Goal: Task Accomplishment & Management: Use online tool/utility

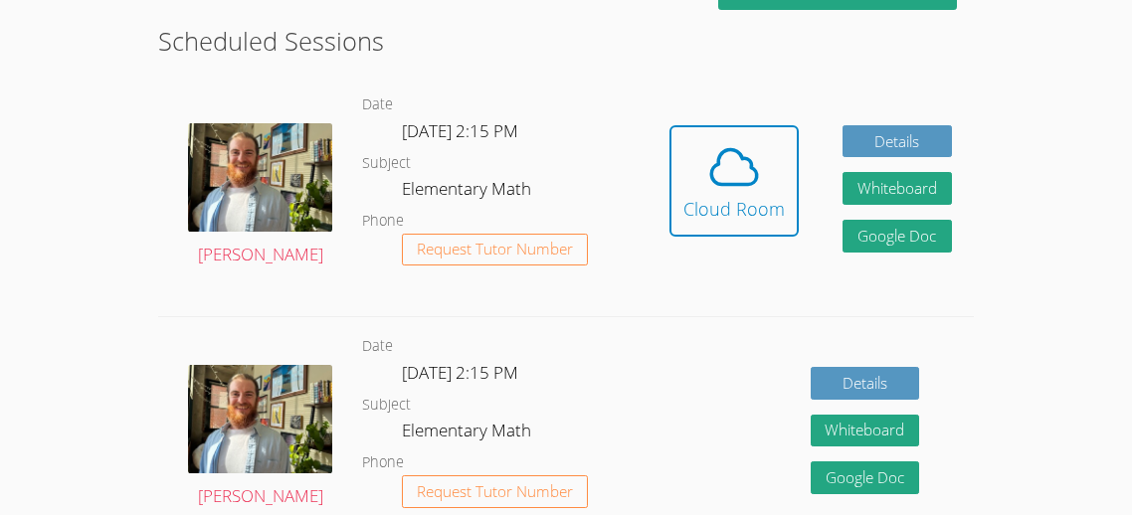
scroll to position [545, 0]
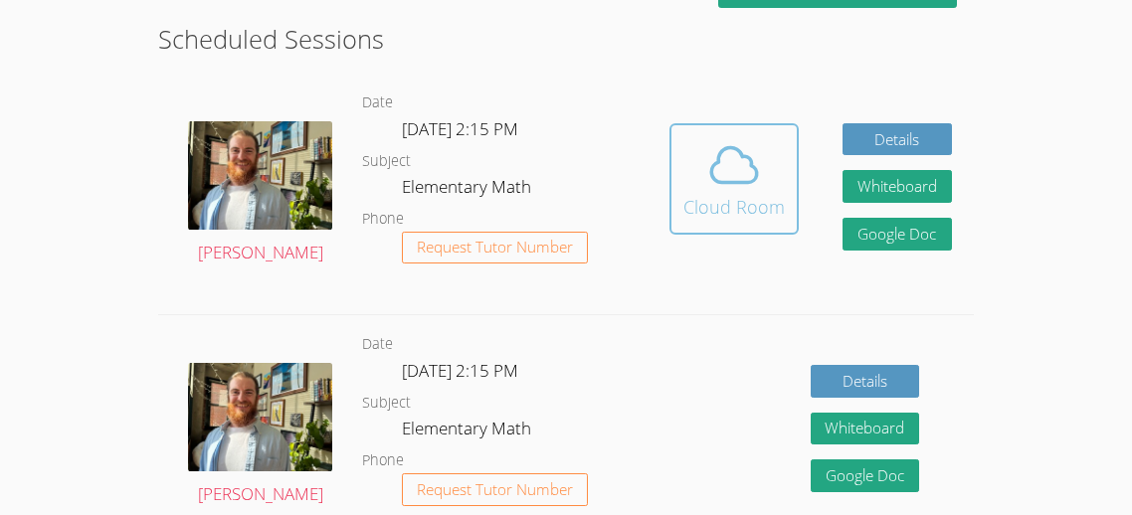
click at [721, 175] on icon at bounding box center [734, 165] width 56 height 56
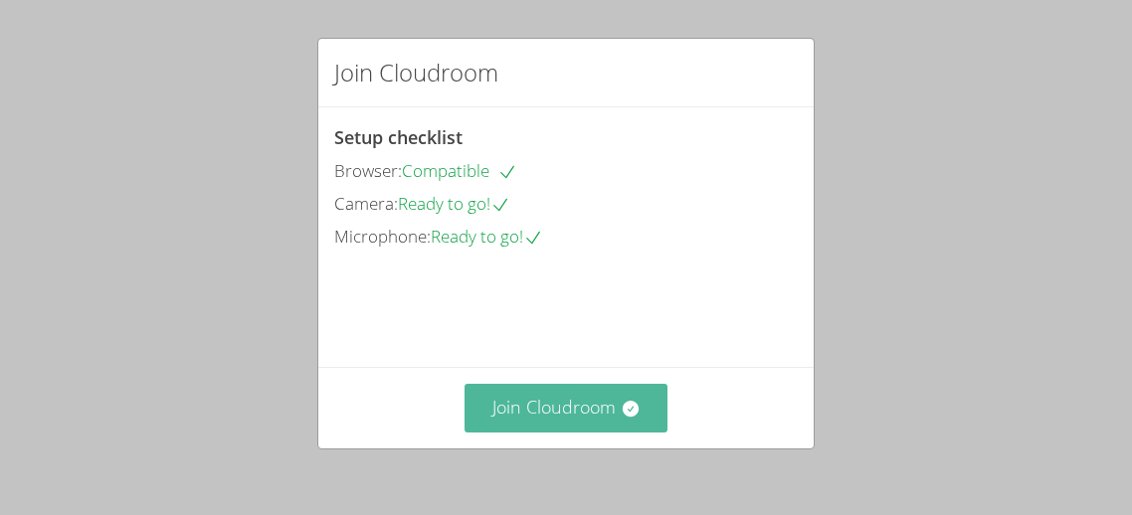
click at [518, 406] on button "Join Cloudroom" at bounding box center [566, 408] width 204 height 49
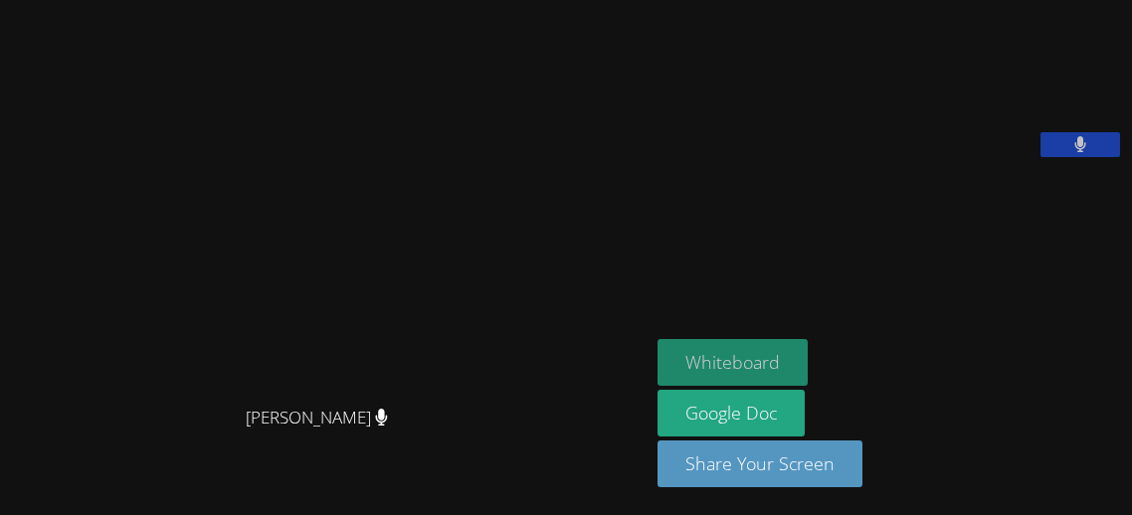
click at [749, 358] on button "Whiteboard" at bounding box center [732, 362] width 150 height 47
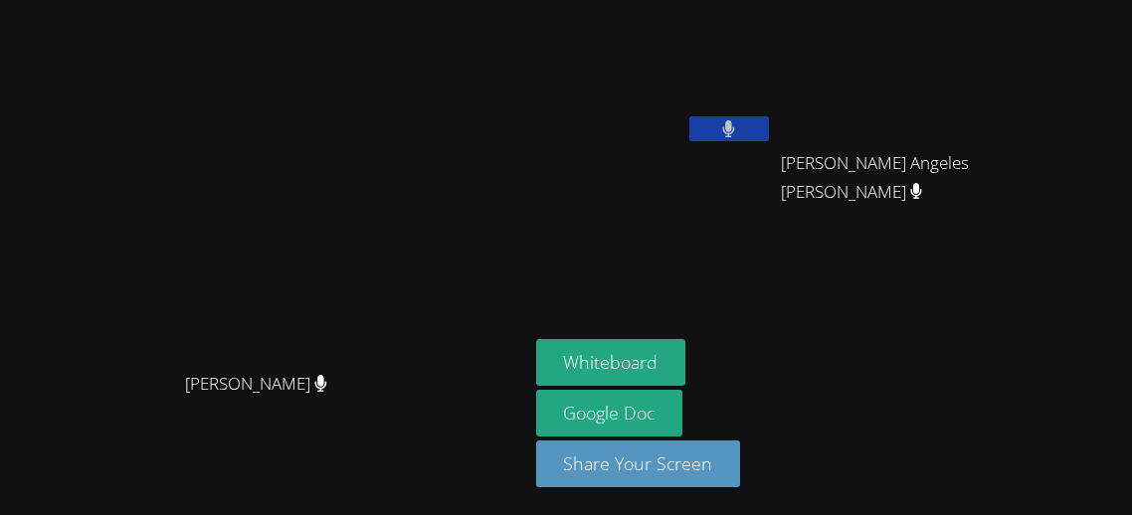
click at [377, 74] on video at bounding box center [263, 217] width 298 height 287
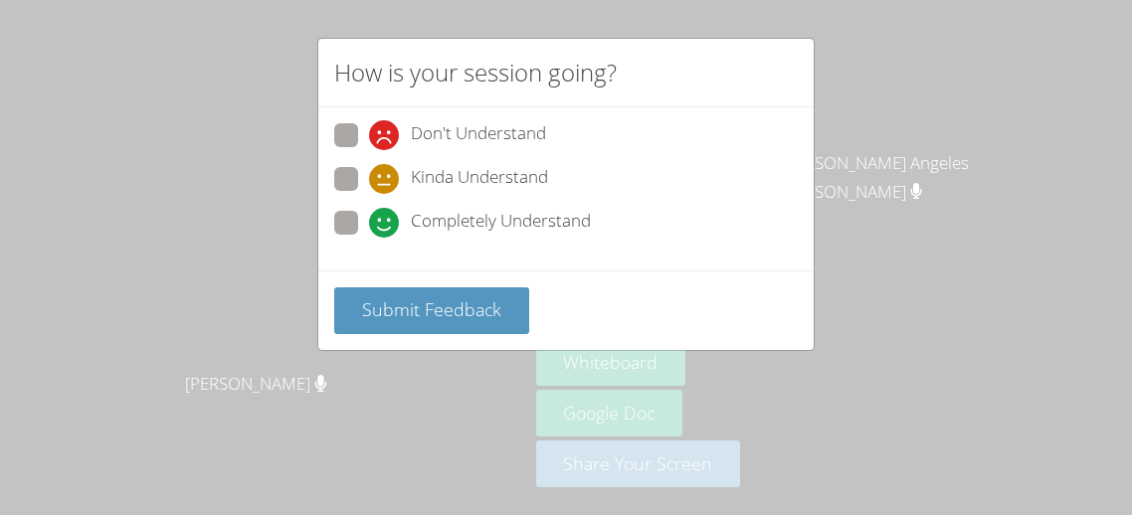
click at [369, 238] on span at bounding box center [369, 238] width 0 height 0
click at [369, 227] on input "Completely Understand" at bounding box center [377, 219] width 17 height 17
radio input "true"
click at [369, 238] on span at bounding box center [369, 238] width 0 height 0
click at [369, 219] on input "Completely Understand" at bounding box center [377, 219] width 17 height 17
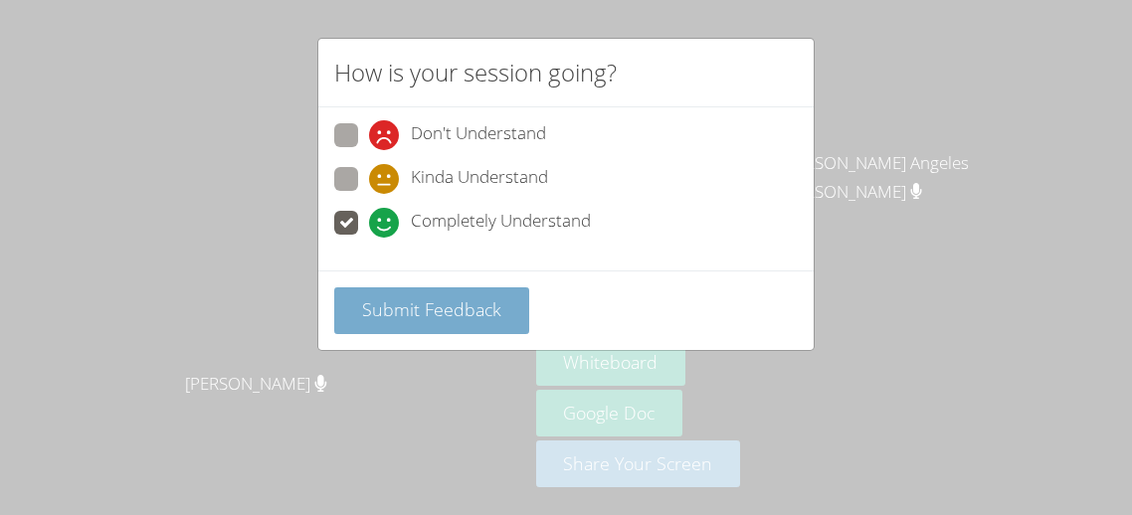
click at [412, 302] on span "Submit Feedback" at bounding box center [431, 309] width 139 height 24
